Goal: Task Accomplishment & Management: Use online tool/utility

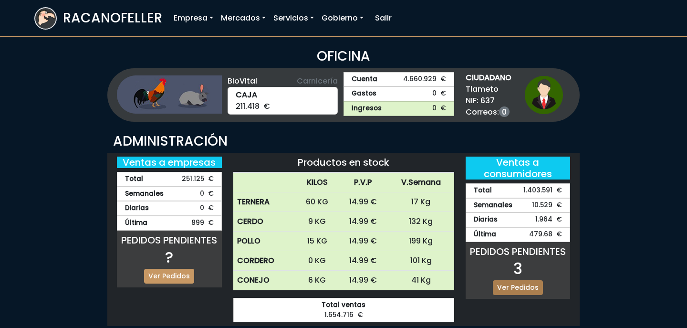
click at [528, 286] on link "Ver Pedidos" at bounding box center [518, 287] width 50 height 15
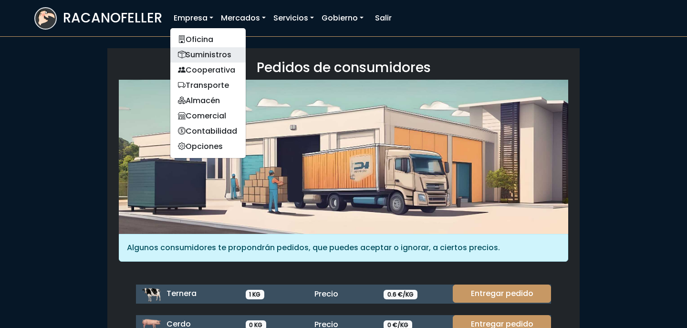
click at [203, 50] on link "Suministros" at bounding box center [207, 54] width 75 height 15
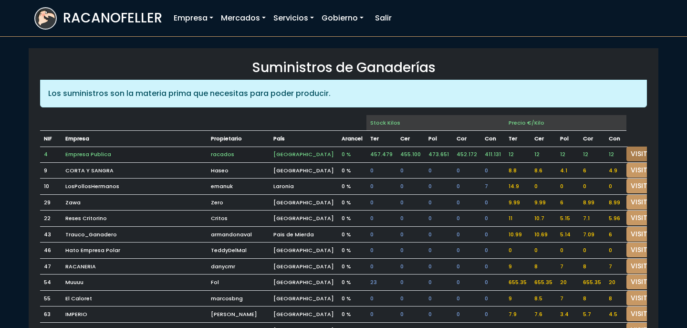
click at [632, 154] on link "VISITAR" at bounding box center [643, 153] width 34 height 15
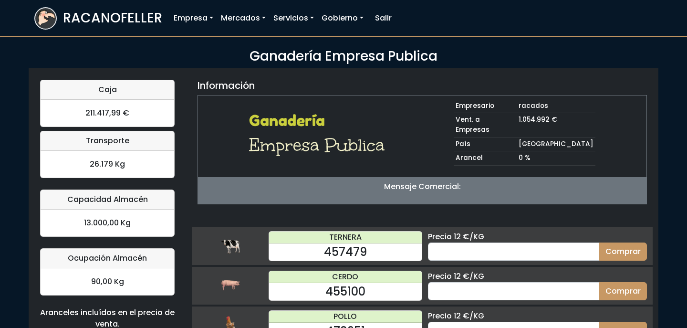
scroll to position [97, 0]
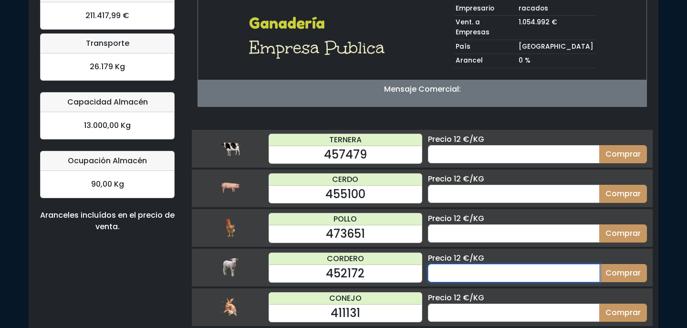
click at [515, 264] on input "number" at bounding box center [514, 273] width 172 height 18
type input "70"
click at [599, 264] on button "Comprar" at bounding box center [623, 273] width 48 height 18
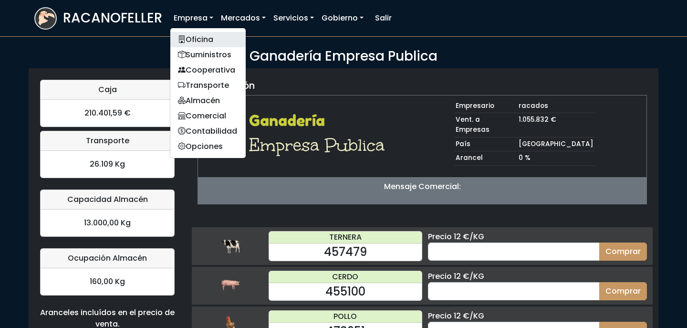
click at [207, 36] on link "Oficina" at bounding box center [207, 39] width 75 height 15
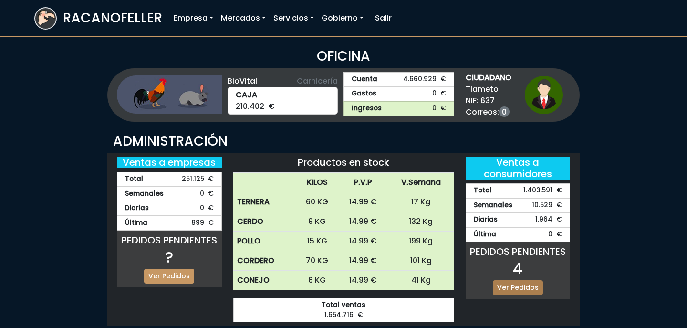
click at [523, 287] on link "Ver Pedidos" at bounding box center [518, 287] width 50 height 15
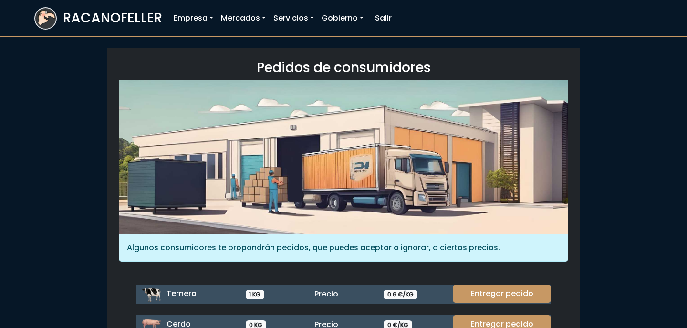
scroll to position [131, 0]
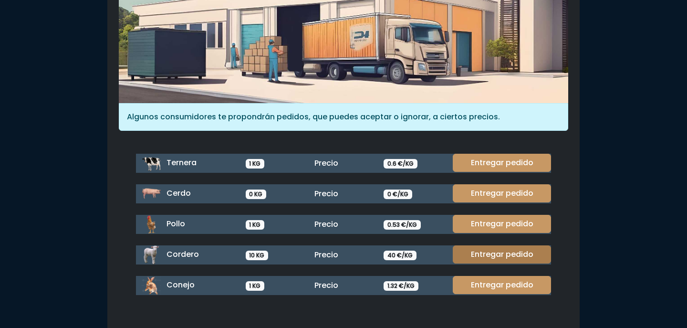
click at [504, 254] on link "Entregar pedido" at bounding box center [502, 254] width 98 height 18
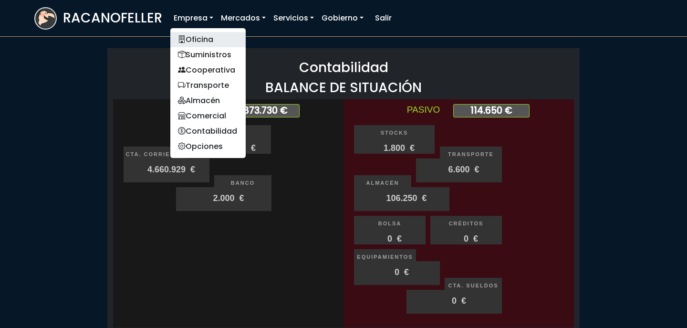
click at [194, 35] on link "Oficina" at bounding box center [207, 39] width 75 height 15
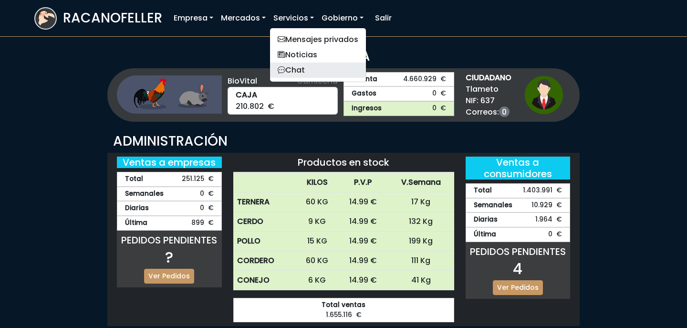
click at [303, 66] on link "Chat" at bounding box center [318, 70] width 96 height 15
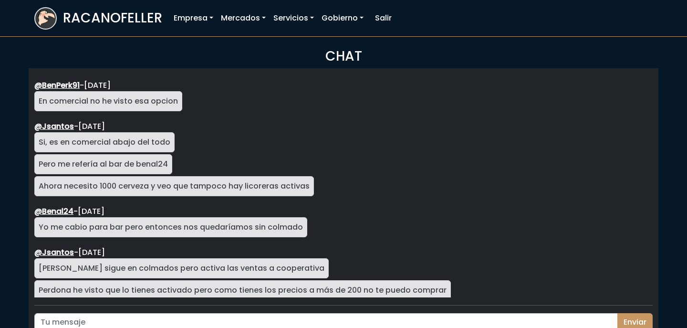
scroll to position [1700, 0]
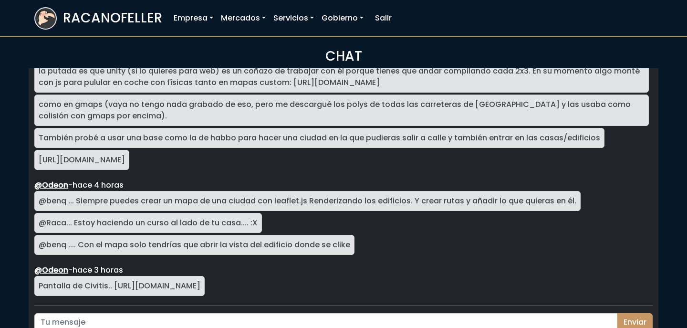
drag, startPoint x: 115, startPoint y: 284, endPoint x: 232, endPoint y: 283, distance: 116.9
click at [205, 283] on div "Pantalla de Civitis.. https://imgur.com/a/6n2H2IB" at bounding box center [119, 286] width 170 height 20
copy div "https://imgur.com/a/6n2H2IB"
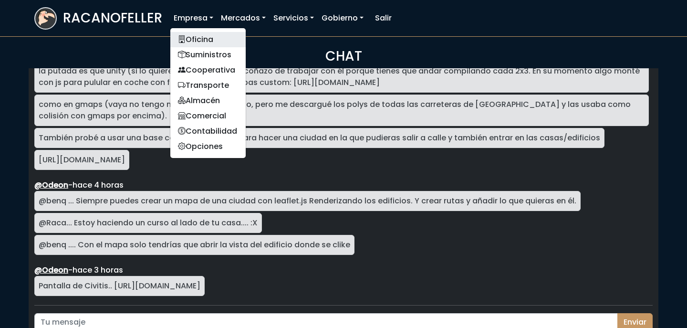
click at [209, 39] on link "Oficina" at bounding box center [207, 39] width 75 height 15
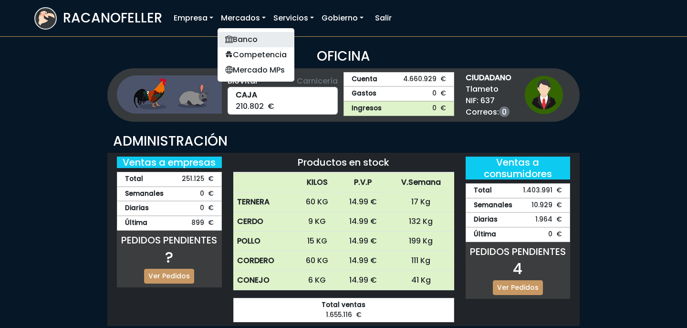
click at [243, 40] on link "Banco" at bounding box center [256, 39] width 77 height 15
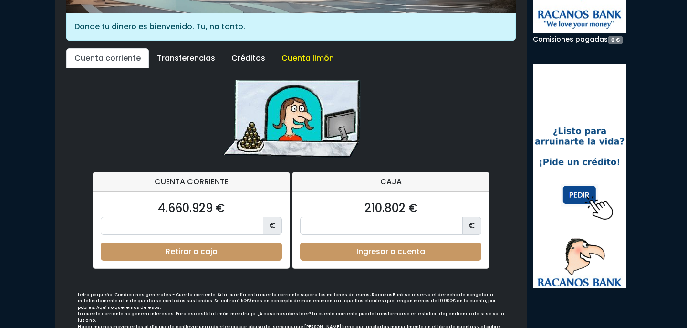
scroll to position [222, 0]
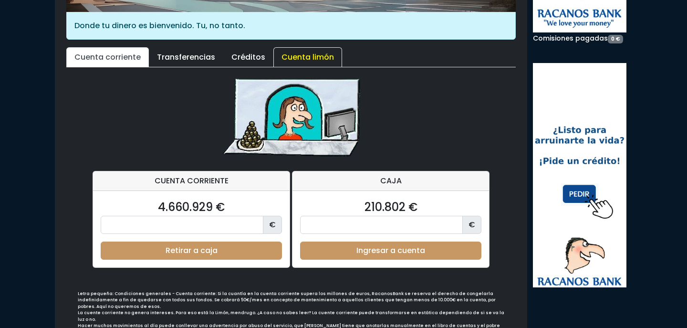
click at [307, 58] on link "Cuenta limón" at bounding box center [307, 57] width 69 height 20
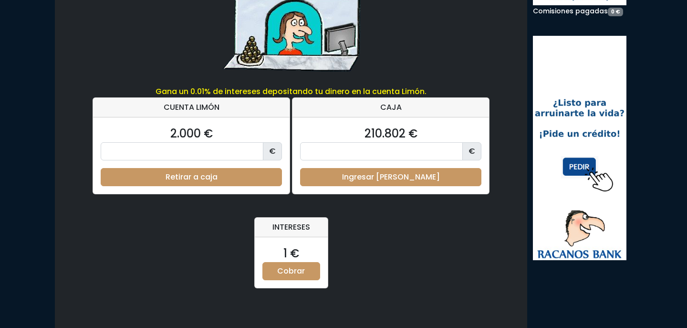
scroll to position [308, 0]
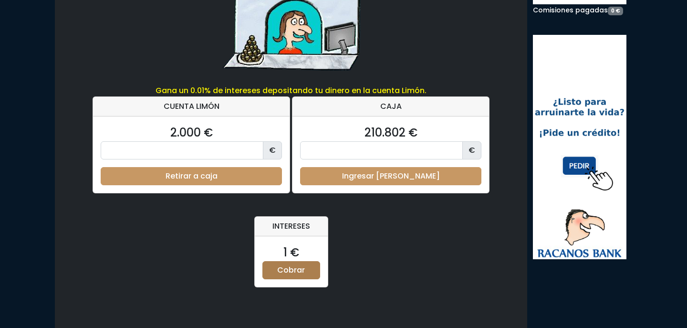
click at [293, 265] on link "Cobrar" at bounding box center [291, 270] width 58 height 18
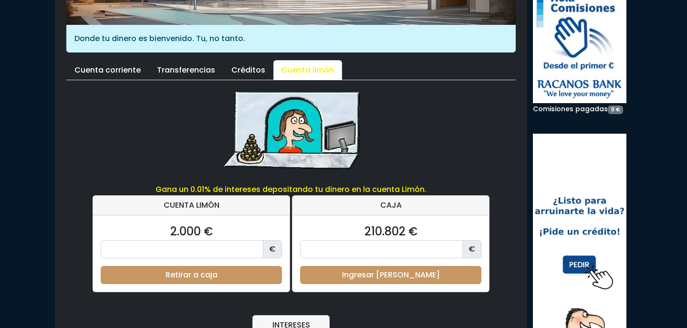
scroll to position [187, 0]
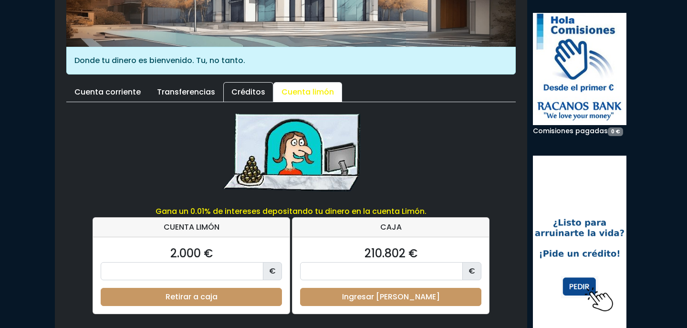
click at [242, 93] on link "Créditos" at bounding box center [248, 92] width 50 height 20
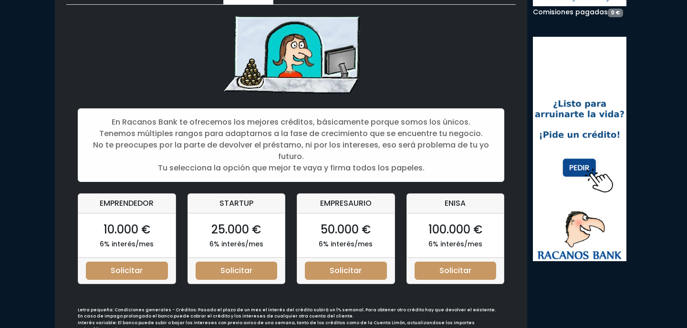
scroll to position [286, 0]
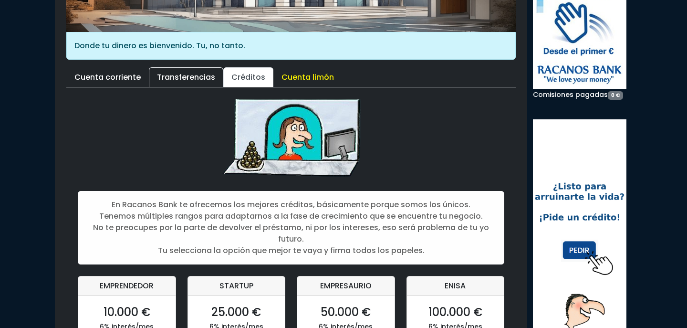
click at [171, 74] on link "Transferencias" at bounding box center [186, 77] width 74 height 20
